Goal: Find specific page/section: Find specific page/section

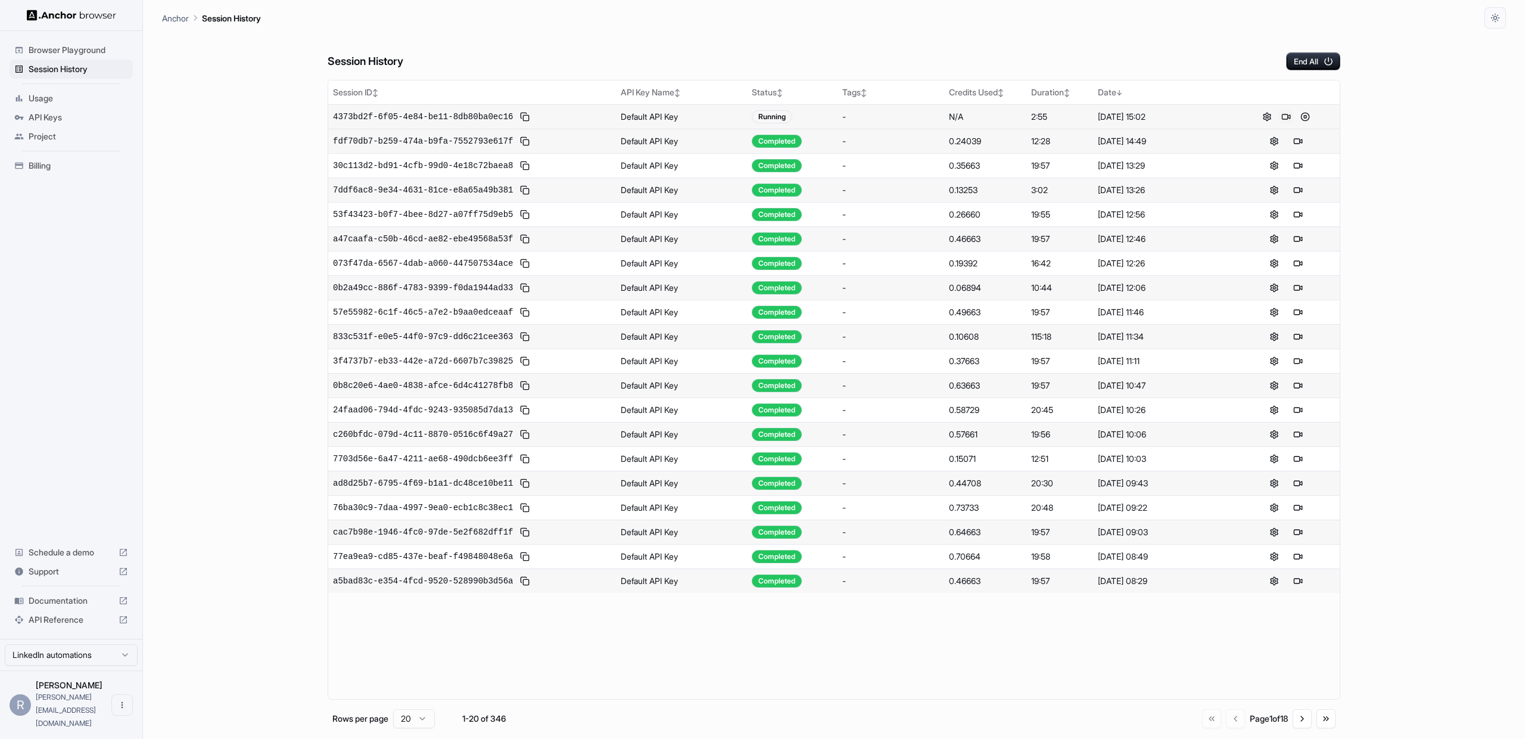
click at [1287, 117] on button at bounding box center [1286, 117] width 14 height 14
